Goal: Information Seeking & Learning: Learn about a topic

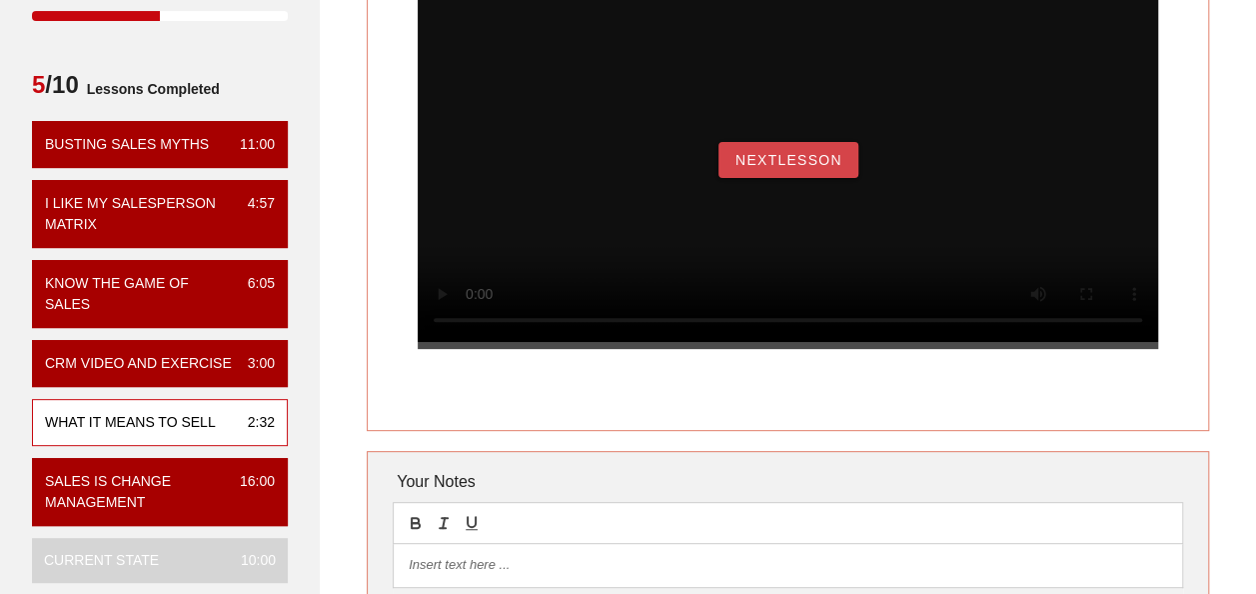
click at [748, 168] on span "NextLesson" at bounding box center [789, 160] width 108 height 16
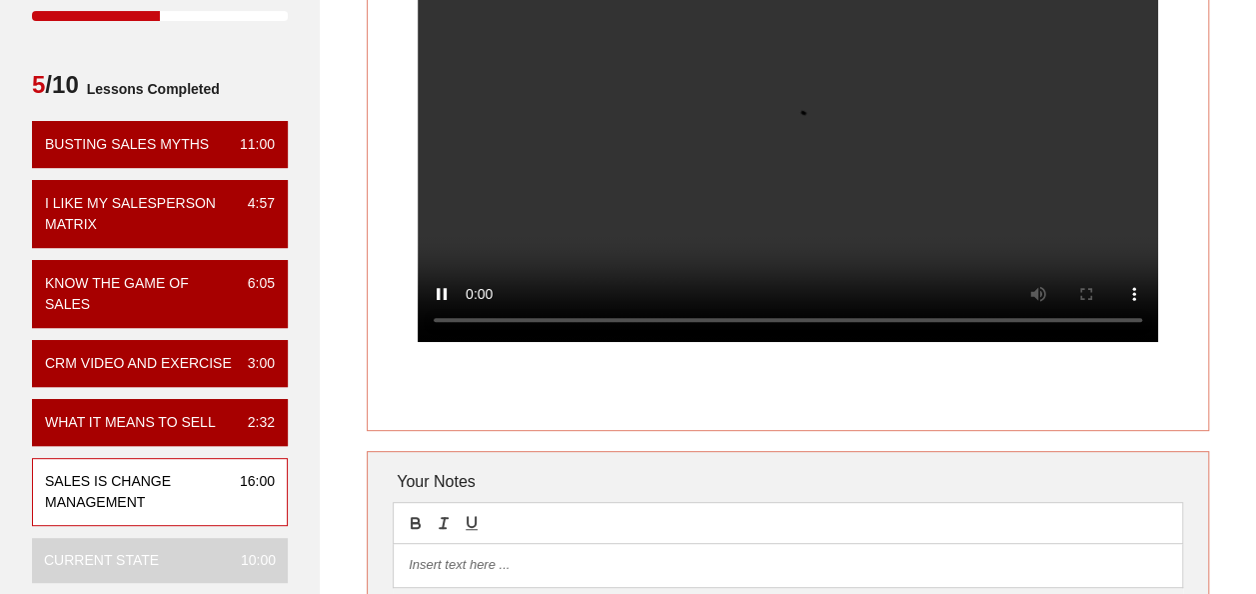
scroll to position [100, 0]
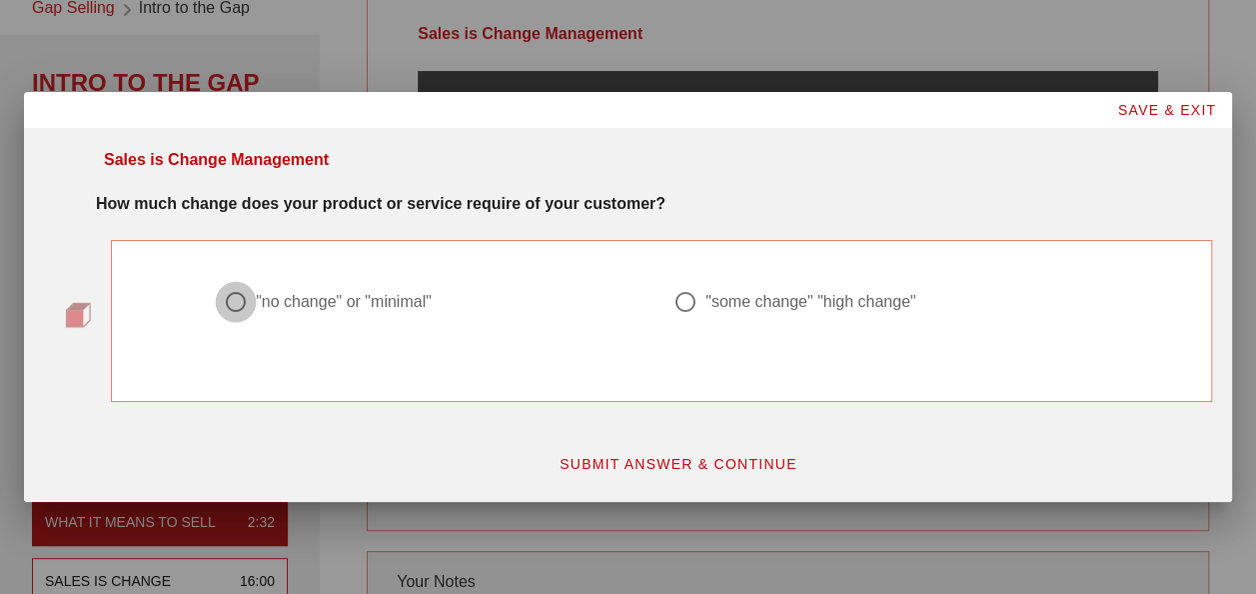
click at [240, 296] on div at bounding box center [236, 302] width 34 height 34
radio input "true"
click at [787, 470] on span "SUBMIT ANSWER & CONTINUE" at bounding box center [678, 464] width 239 height 16
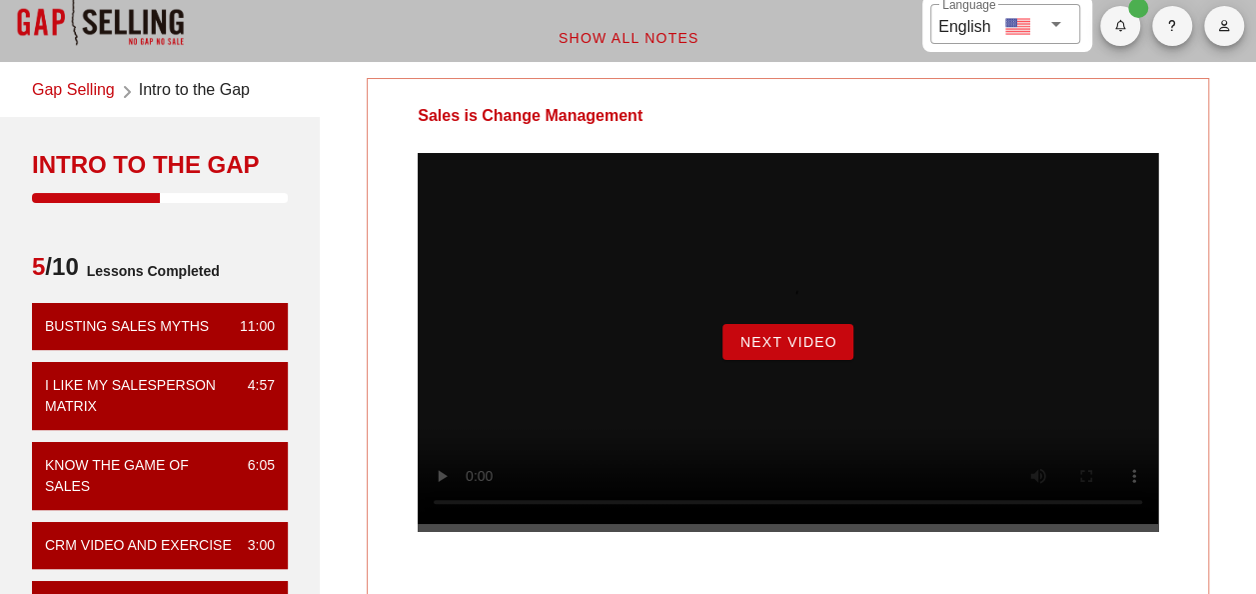
scroll to position [0, 0]
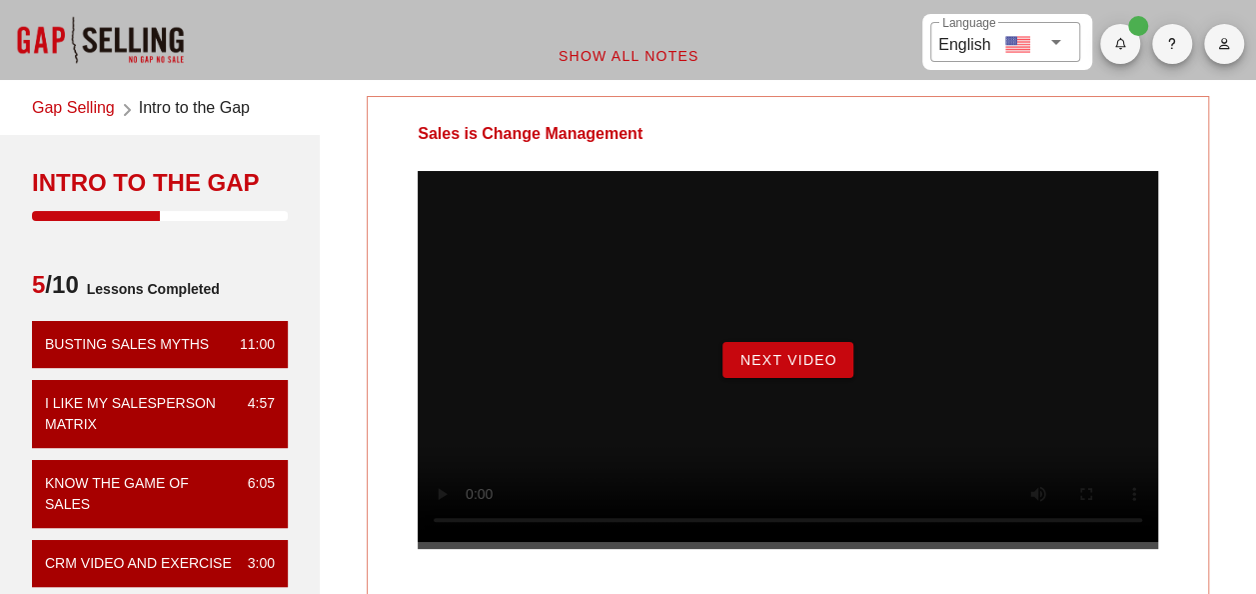
click at [818, 378] on button "Next Video" at bounding box center [788, 360] width 130 height 36
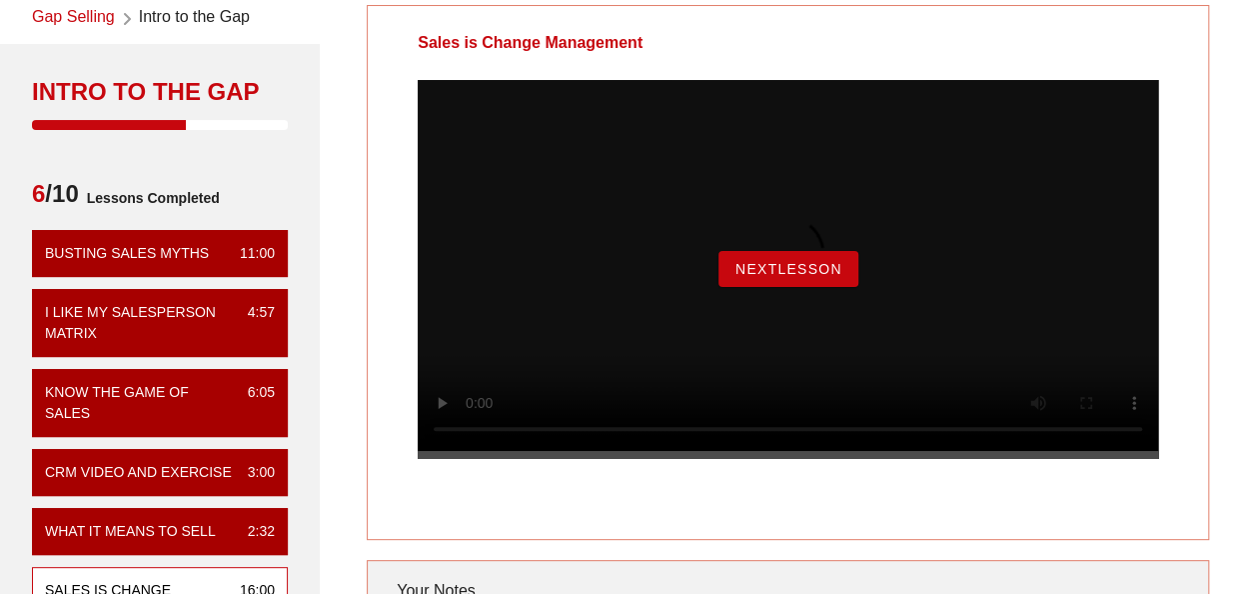
scroll to position [300, 0]
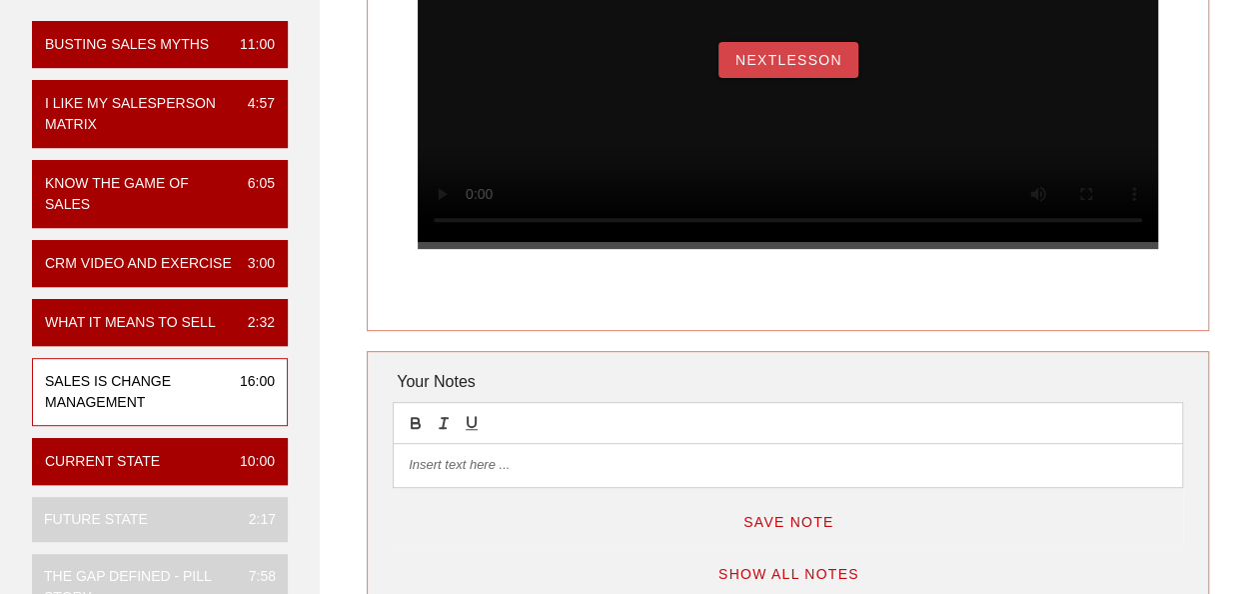
click at [797, 78] on button "NextLesson" at bounding box center [789, 60] width 140 height 36
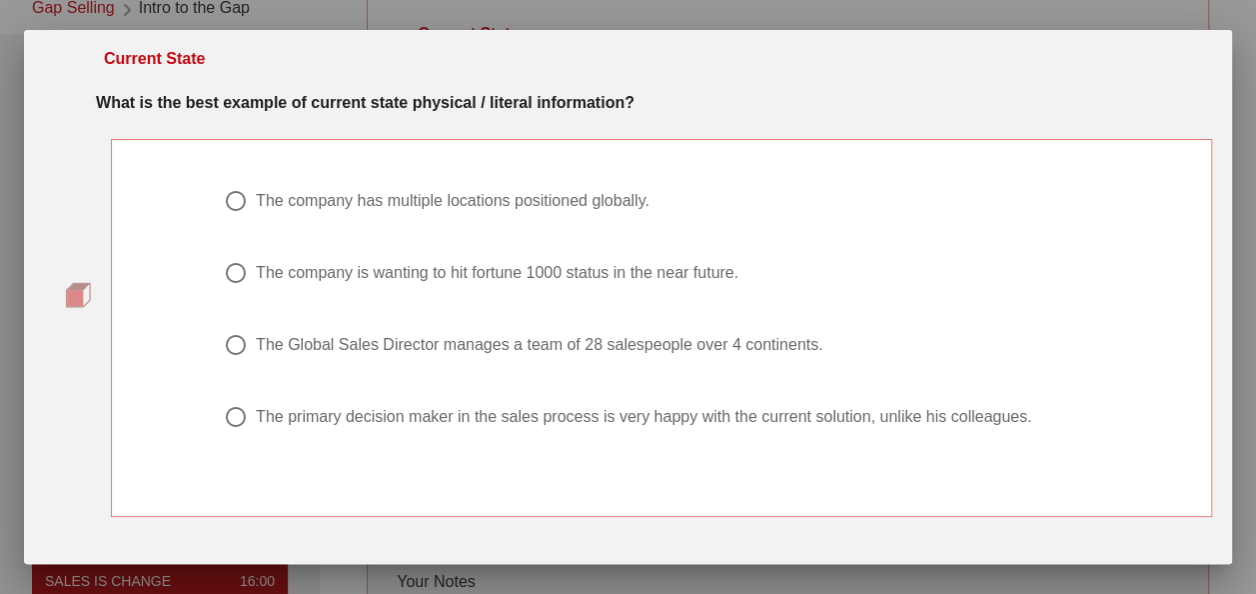
scroll to position [0, 0]
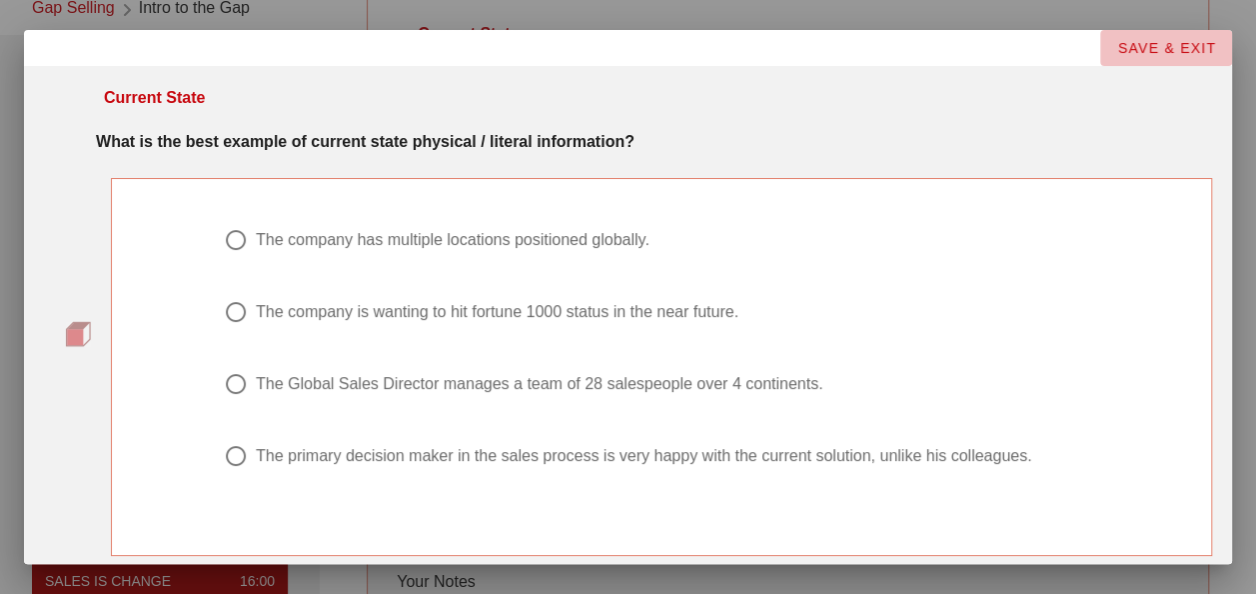
click at [1197, 42] on span "SAVE & EXIT" at bounding box center [1166, 48] width 100 height 16
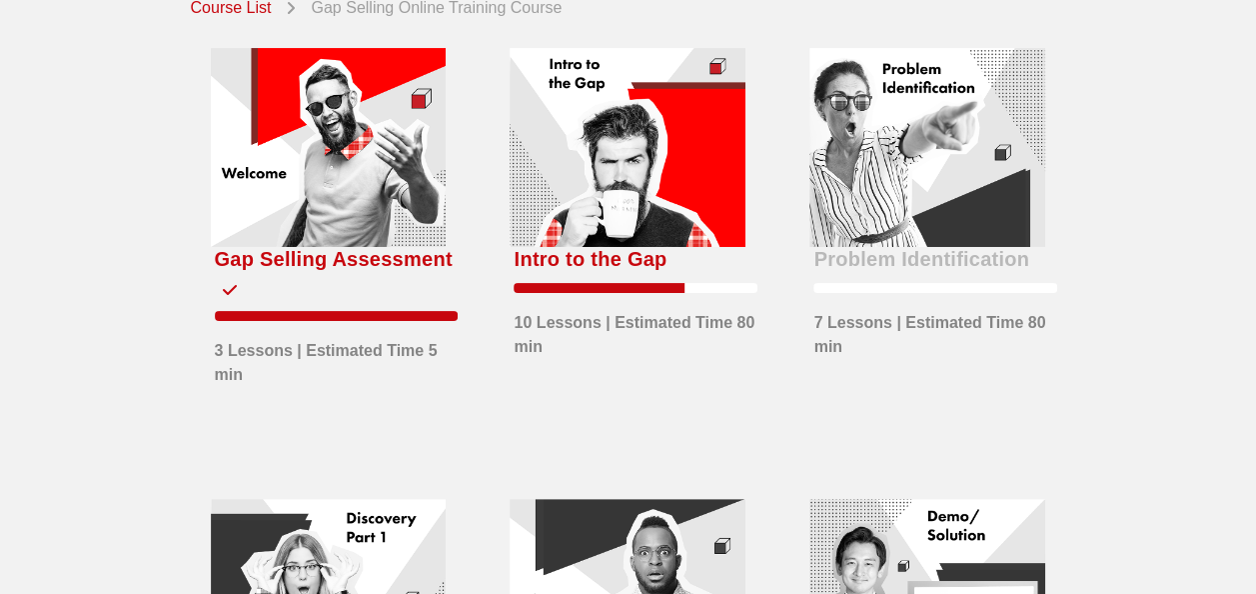
click at [600, 242] on div at bounding box center [628, 147] width 236 height 199
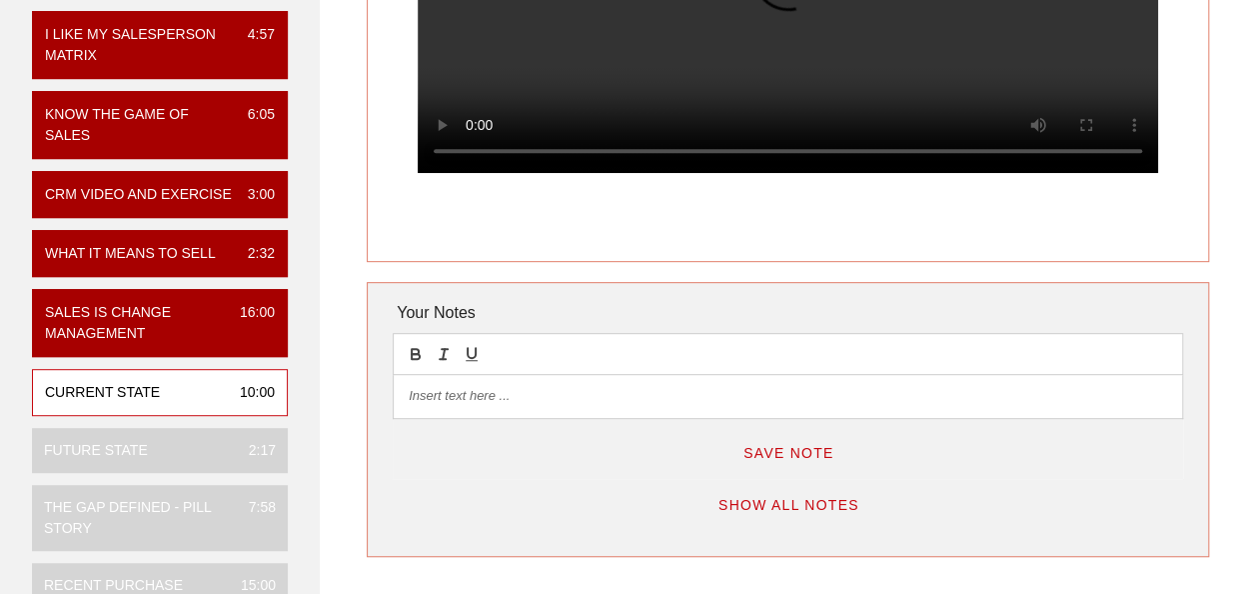
scroll to position [400, 0]
